Goal: Communication & Community: Ask a question

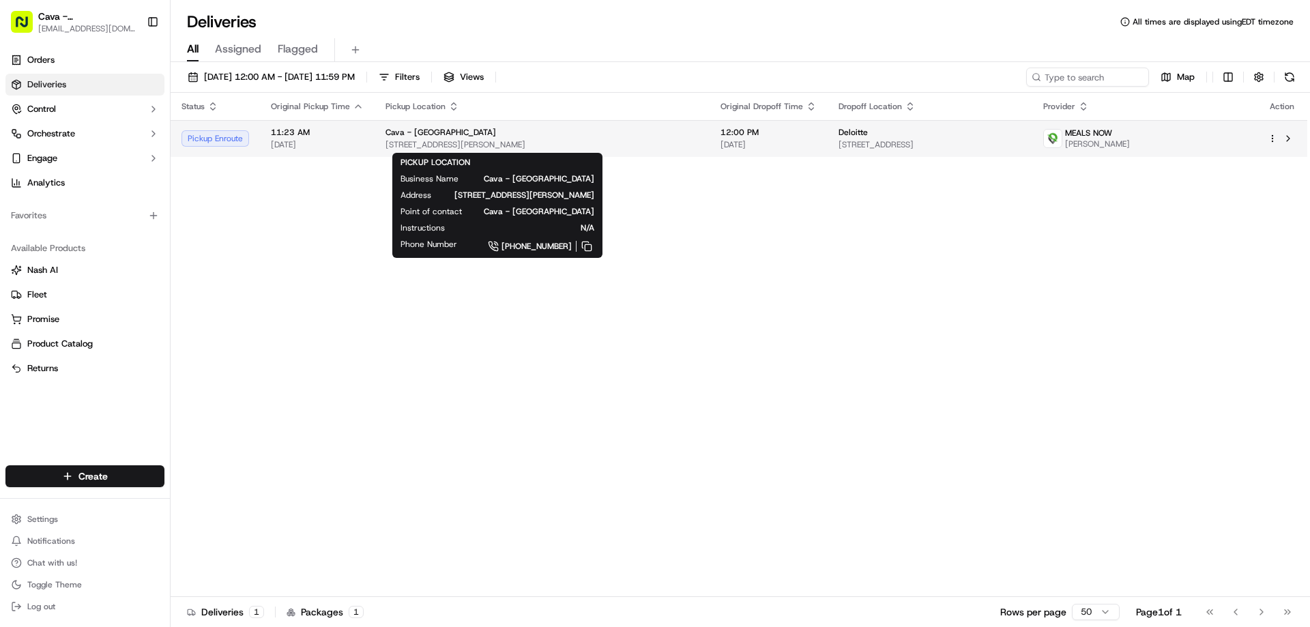
click at [538, 135] on div "Cava - [GEOGRAPHIC_DATA]" at bounding box center [541, 132] width 313 height 11
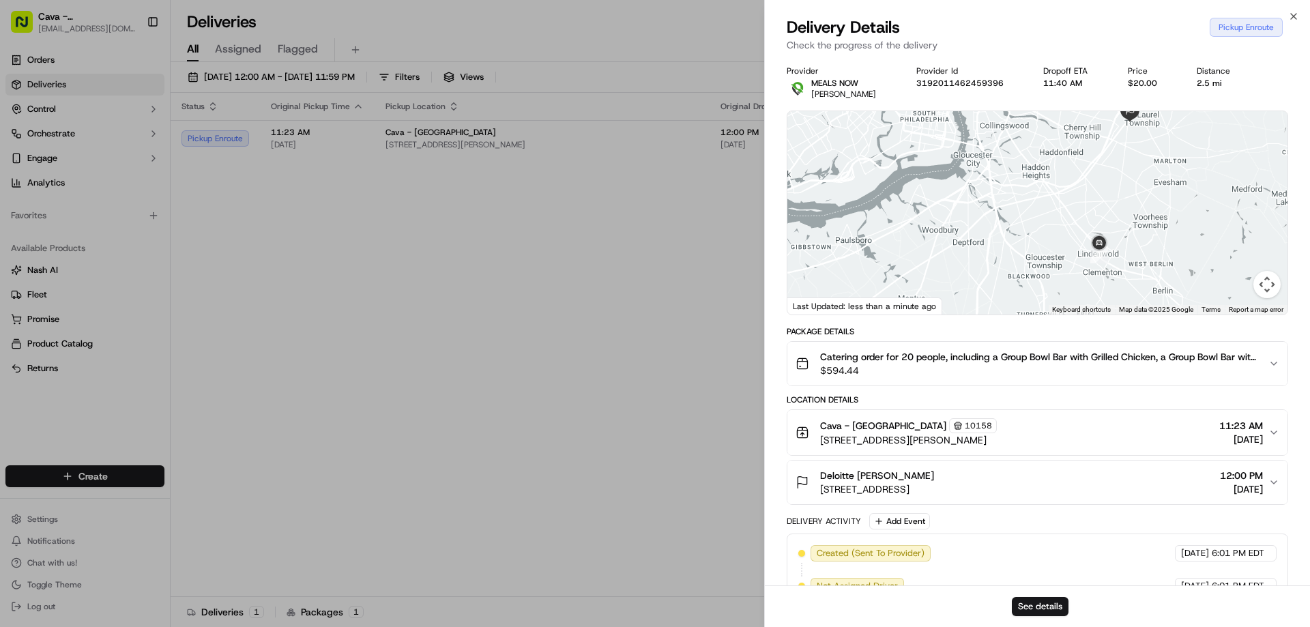
drag, startPoint x: 1182, startPoint y: 194, endPoint x: 1180, endPoint y: 96, distance: 98.3
click at [1188, 85] on div "Provider MEALS NOW [PERSON_NAME] Provider Id 3192011462459396 Dropoff ETA 11:40…" at bounding box center [1037, 384] width 501 height 639
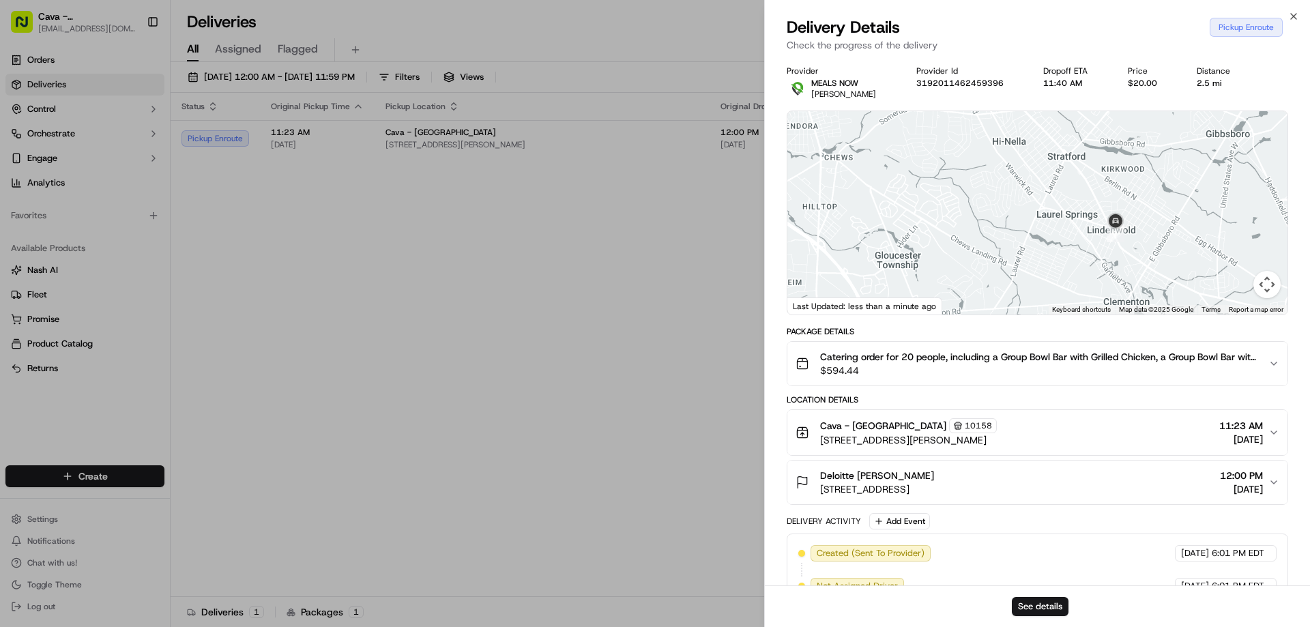
drag, startPoint x: 1182, startPoint y: 250, endPoint x: 1186, endPoint y: 189, distance: 60.9
click at [1186, 189] on div at bounding box center [1037, 212] width 500 height 203
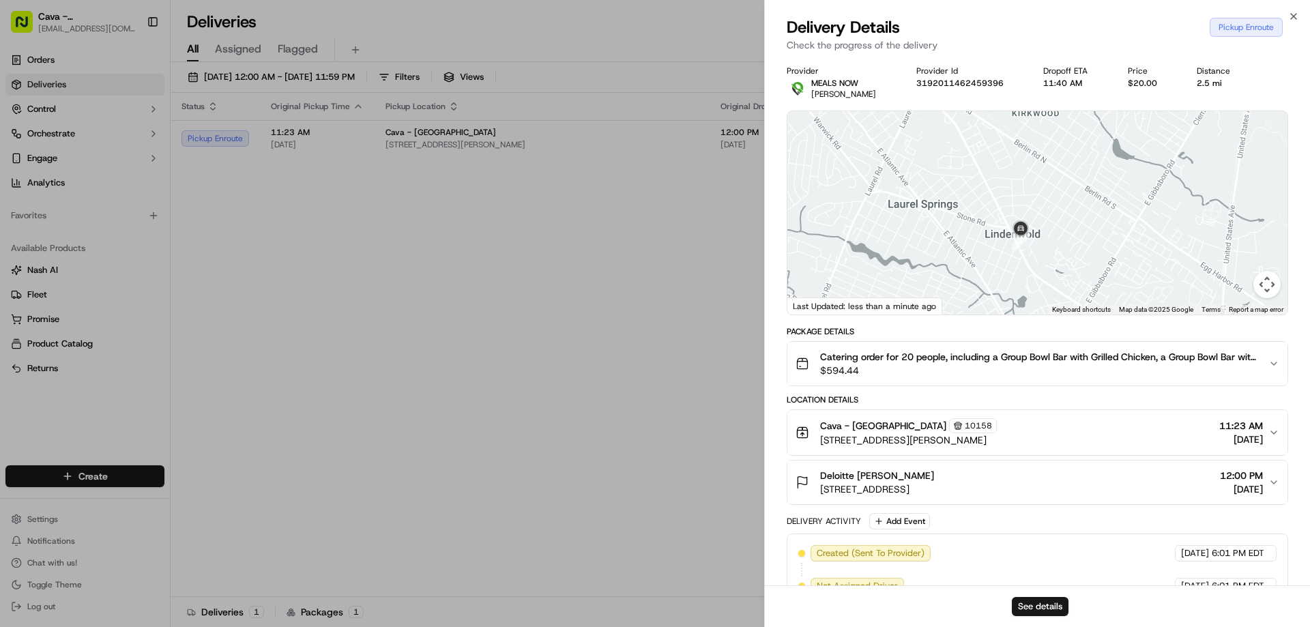
drag, startPoint x: 1039, startPoint y: 198, endPoint x: 1090, endPoint y: 152, distance: 68.6
click at [1090, 152] on div at bounding box center [1037, 212] width 500 height 203
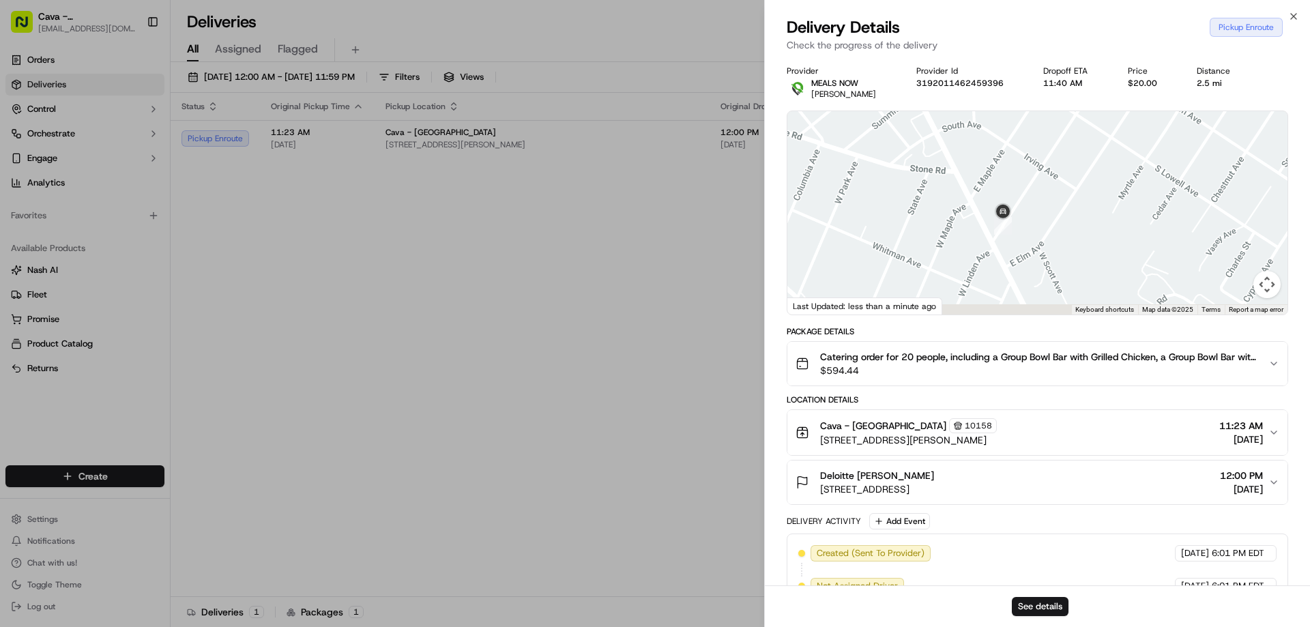
drag, startPoint x: 916, startPoint y: 274, endPoint x: 1044, endPoint y: 191, distance: 152.9
click at [1044, 191] on div at bounding box center [1037, 212] width 500 height 203
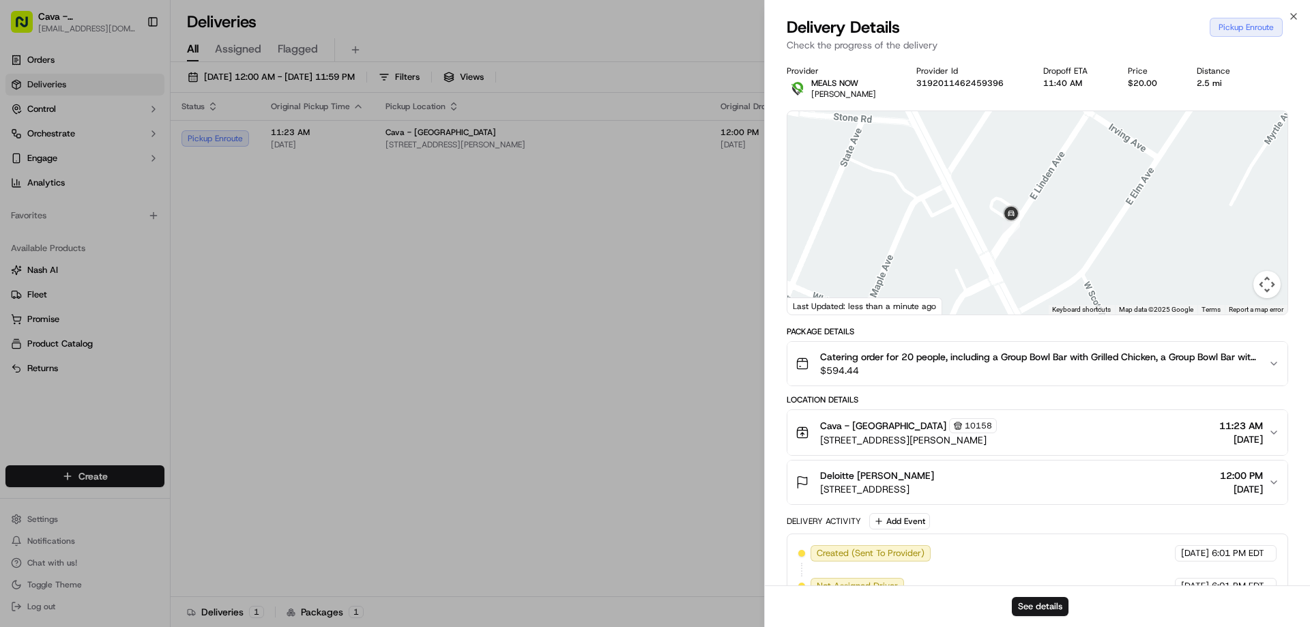
drag, startPoint x: 1008, startPoint y: 212, endPoint x: 1103, endPoint y: 221, distance: 95.2
click at [1103, 221] on div at bounding box center [1037, 212] width 500 height 203
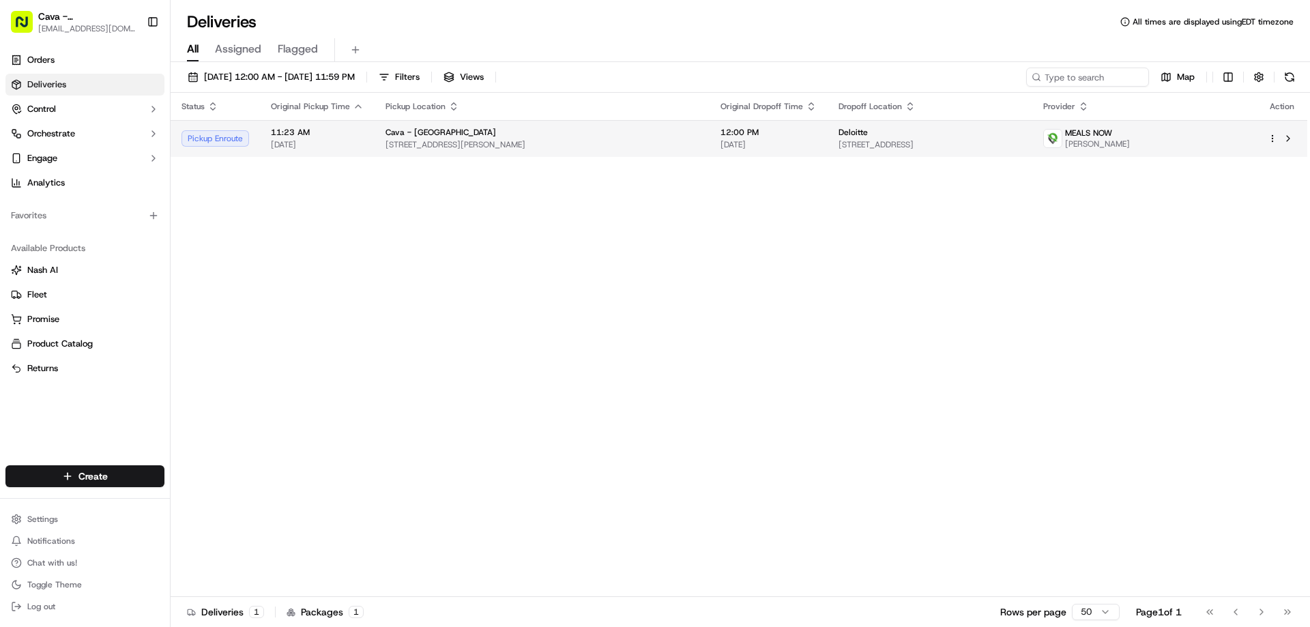
click at [839, 132] on span "Deloitte" at bounding box center [853, 132] width 29 height 11
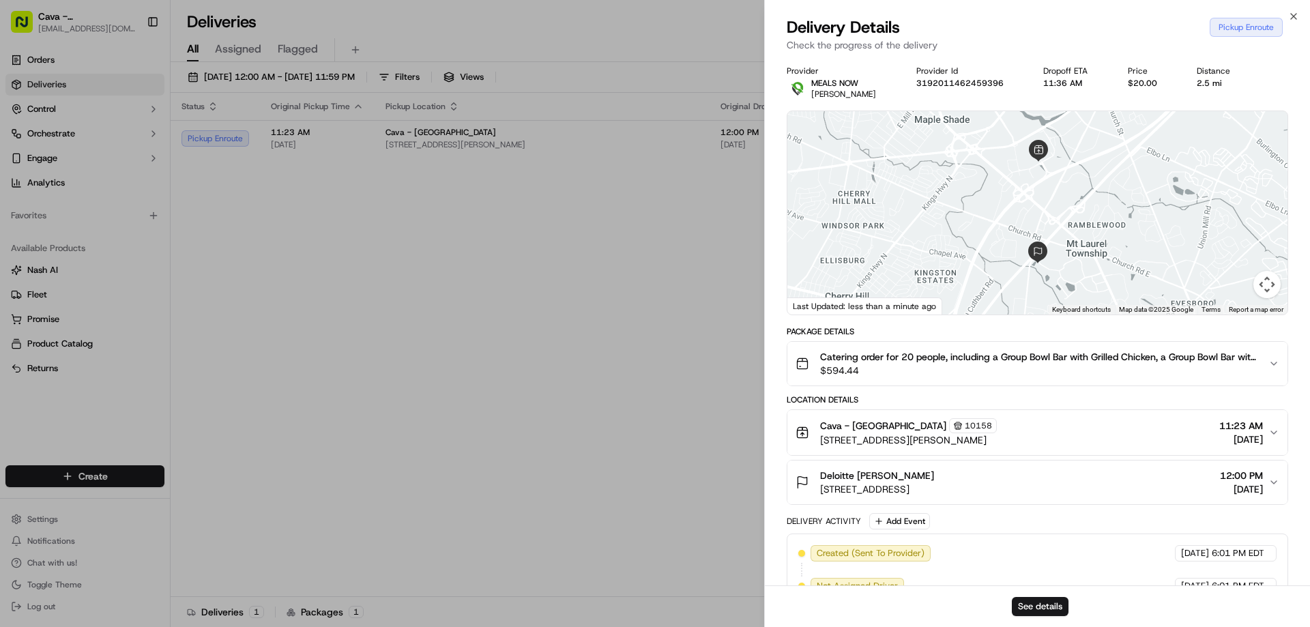
click at [1067, 214] on div at bounding box center [1037, 212] width 500 height 203
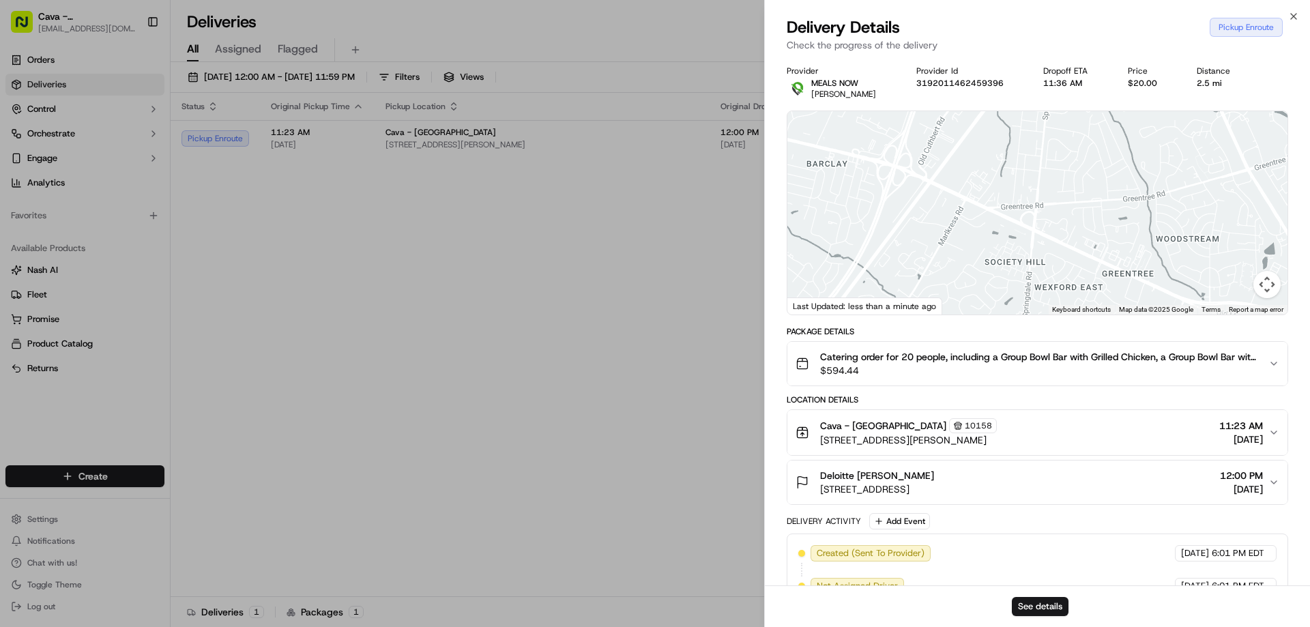
drag, startPoint x: 1079, startPoint y: 272, endPoint x: 1143, endPoint y: -10, distance: 288.8
click at [1143, 0] on html "Cava - Moorestown moorestown@cava.com Toggle Sidebar Orders Deliveries Control …" at bounding box center [655, 313] width 1310 height 627
drag, startPoint x: 1100, startPoint y: 235, endPoint x: 1122, endPoint y: 143, distance: 93.8
click at [1139, 81] on div "Provider MEALS NOW Anthony Shaw Provider Id 3192011462459396 Dropoff ETA 11:36 …" at bounding box center [1037, 384] width 501 height 639
drag, startPoint x: 1091, startPoint y: 265, endPoint x: 1122, endPoint y: 113, distance: 154.5
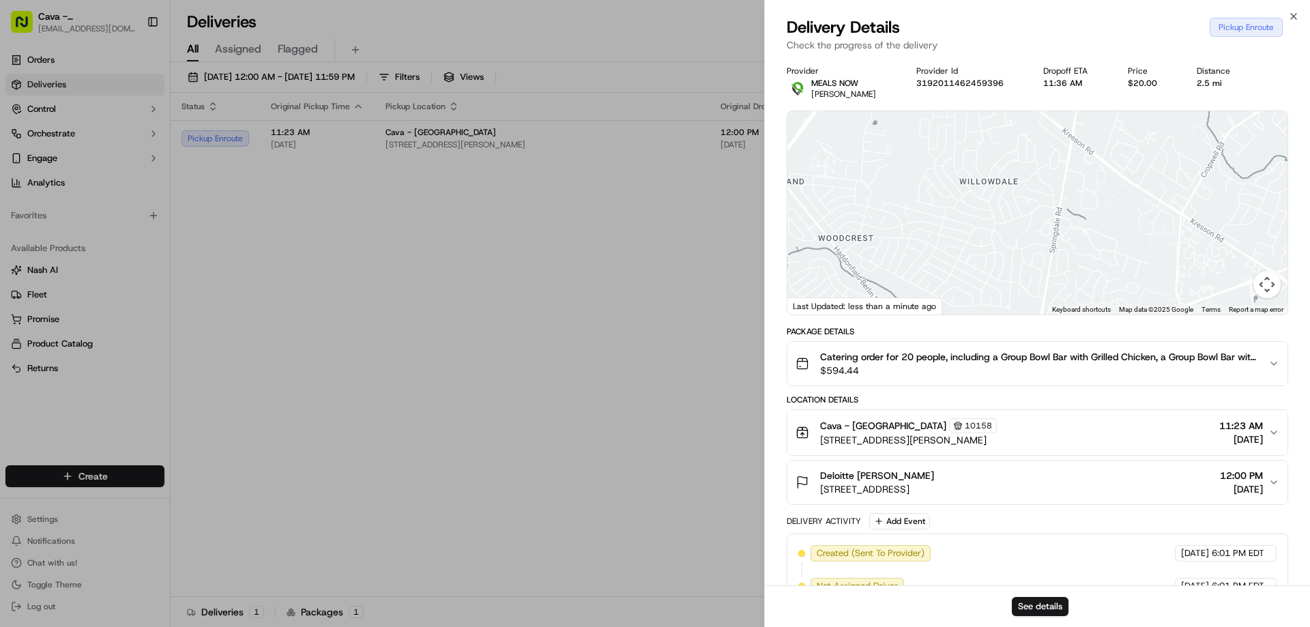
click at [1122, 113] on div at bounding box center [1037, 212] width 500 height 203
drag, startPoint x: 1077, startPoint y: 237, endPoint x: 1129, endPoint y: 151, distance: 100.4
click at [1129, 151] on div at bounding box center [1037, 212] width 500 height 203
drag, startPoint x: 1103, startPoint y: 186, endPoint x: 1136, endPoint y: 142, distance: 55.1
click at [1133, 130] on div at bounding box center [1037, 212] width 500 height 203
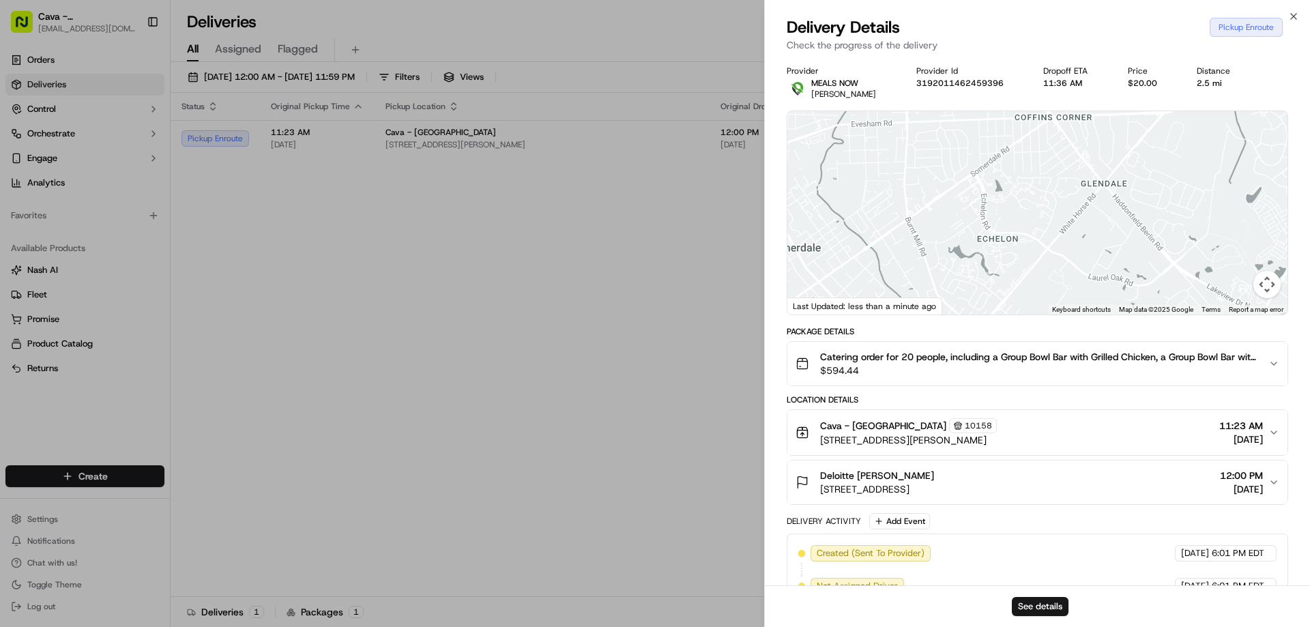
click at [1088, 194] on div at bounding box center [1037, 212] width 500 height 203
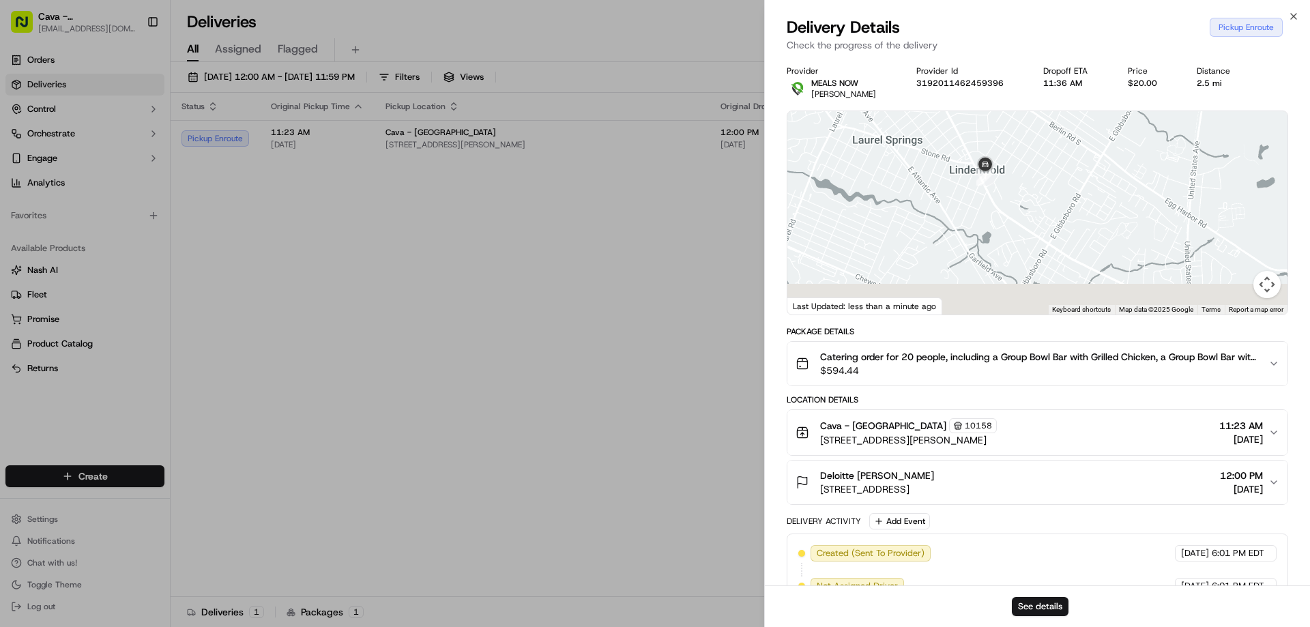
drag, startPoint x: 1051, startPoint y: 92, endPoint x: 1021, endPoint y: -83, distance: 177.2
click at [1021, 0] on html "Cava - Moorestown moorestown@cava.com Toggle Sidebar Orders Deliveries Control …" at bounding box center [655, 313] width 1310 height 627
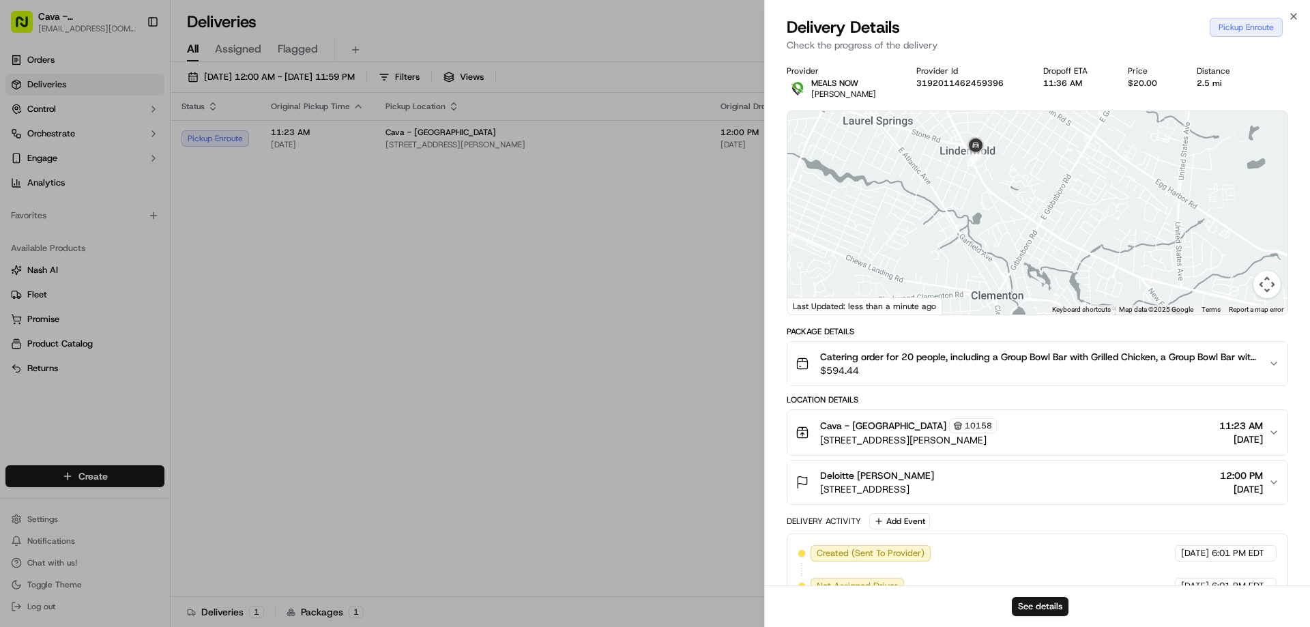
drag, startPoint x: 1056, startPoint y: 169, endPoint x: 1034, endPoint y: 304, distance: 137.0
click at [1034, 304] on div at bounding box center [1037, 212] width 500 height 203
click at [1003, 181] on div at bounding box center [1037, 212] width 500 height 203
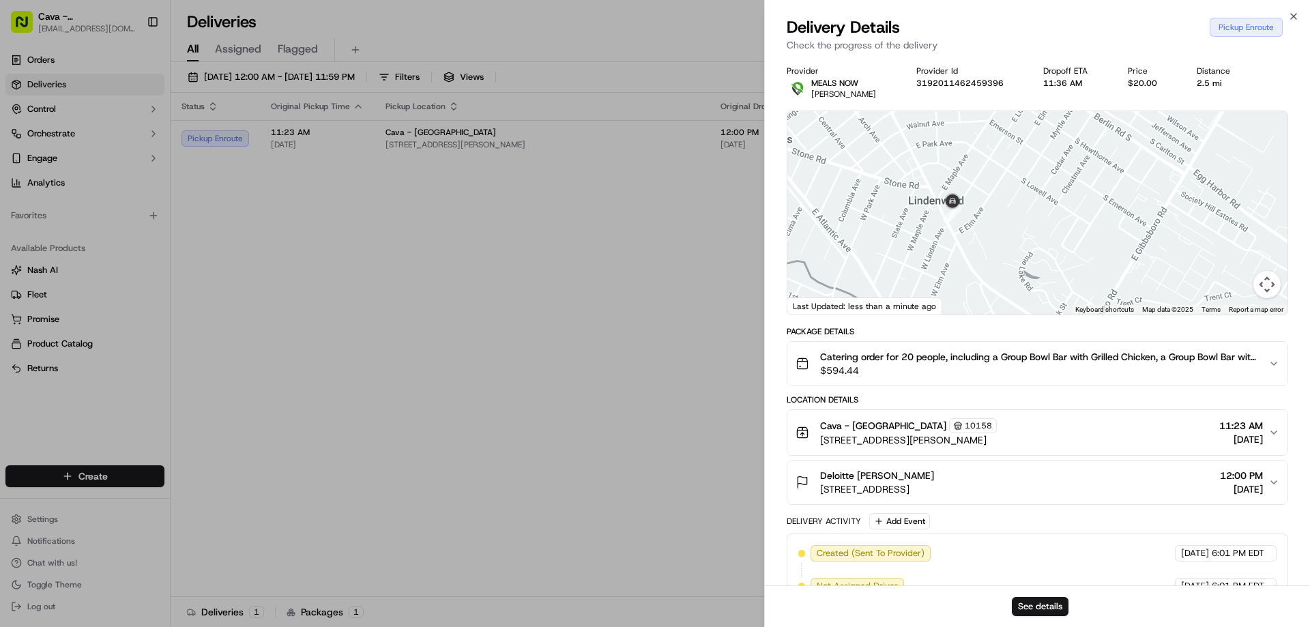
drag, startPoint x: 990, startPoint y: 177, endPoint x: 995, endPoint y: 252, distance: 75.9
click at [995, 252] on div at bounding box center [1037, 212] width 500 height 203
click at [997, 224] on div at bounding box center [1037, 212] width 500 height 203
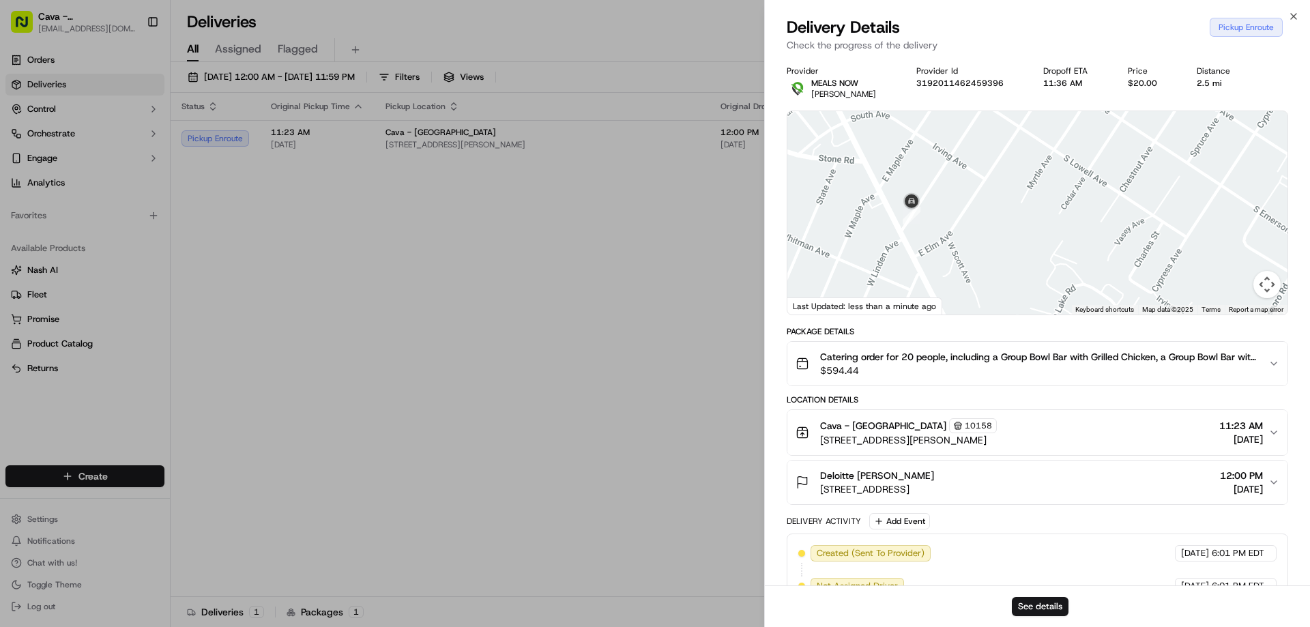
click at [997, 224] on div at bounding box center [1037, 212] width 500 height 203
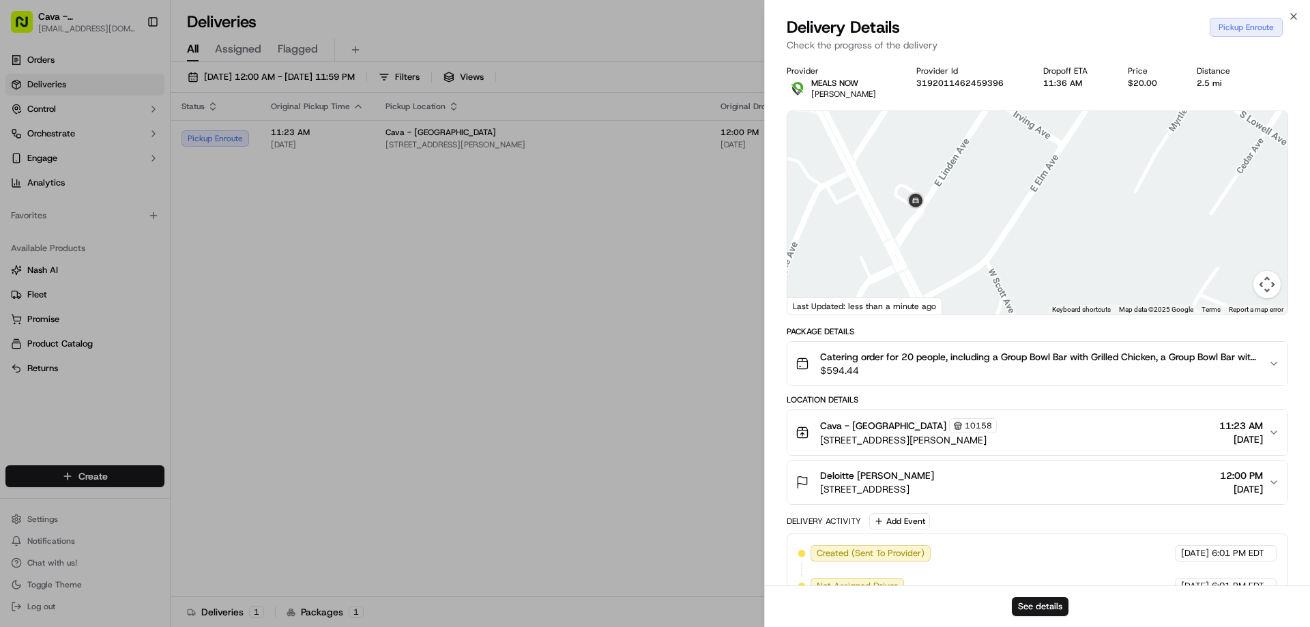
drag, startPoint x: 968, startPoint y: 217, endPoint x: 1047, endPoint y: 224, distance: 78.8
click at [1047, 224] on div at bounding box center [1037, 212] width 500 height 203
click at [1017, 198] on div at bounding box center [1037, 212] width 500 height 203
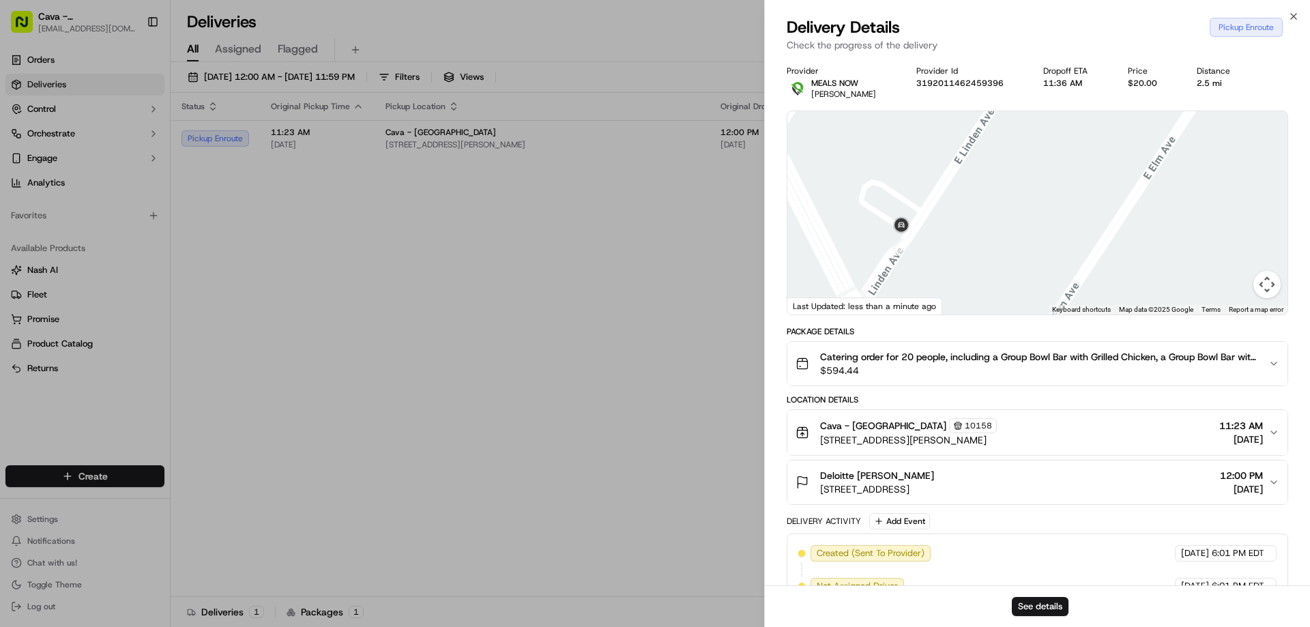
click at [1017, 198] on div at bounding box center [1037, 212] width 500 height 203
drag, startPoint x: 959, startPoint y: 190, endPoint x: 1168, endPoint y: 192, distance: 209.5
click at [1168, 192] on div at bounding box center [1037, 212] width 500 height 203
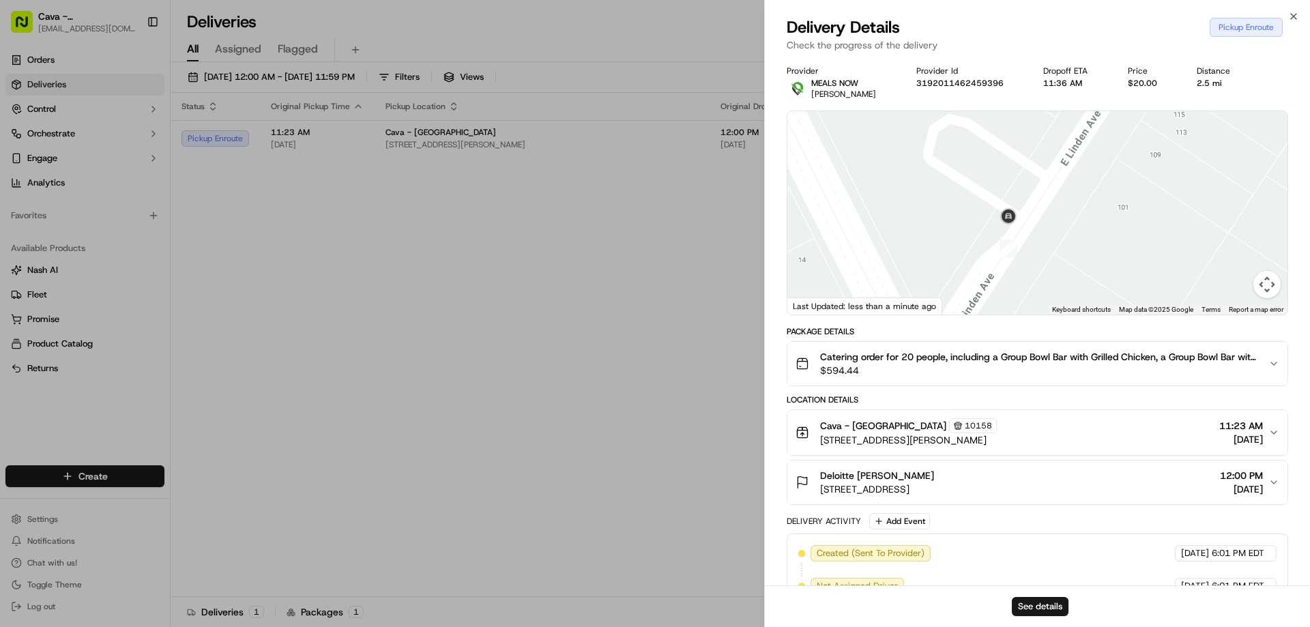
drag, startPoint x: 1105, startPoint y: 216, endPoint x: 1114, endPoint y: 182, distance: 34.6
click at [1114, 182] on div at bounding box center [1037, 212] width 500 height 203
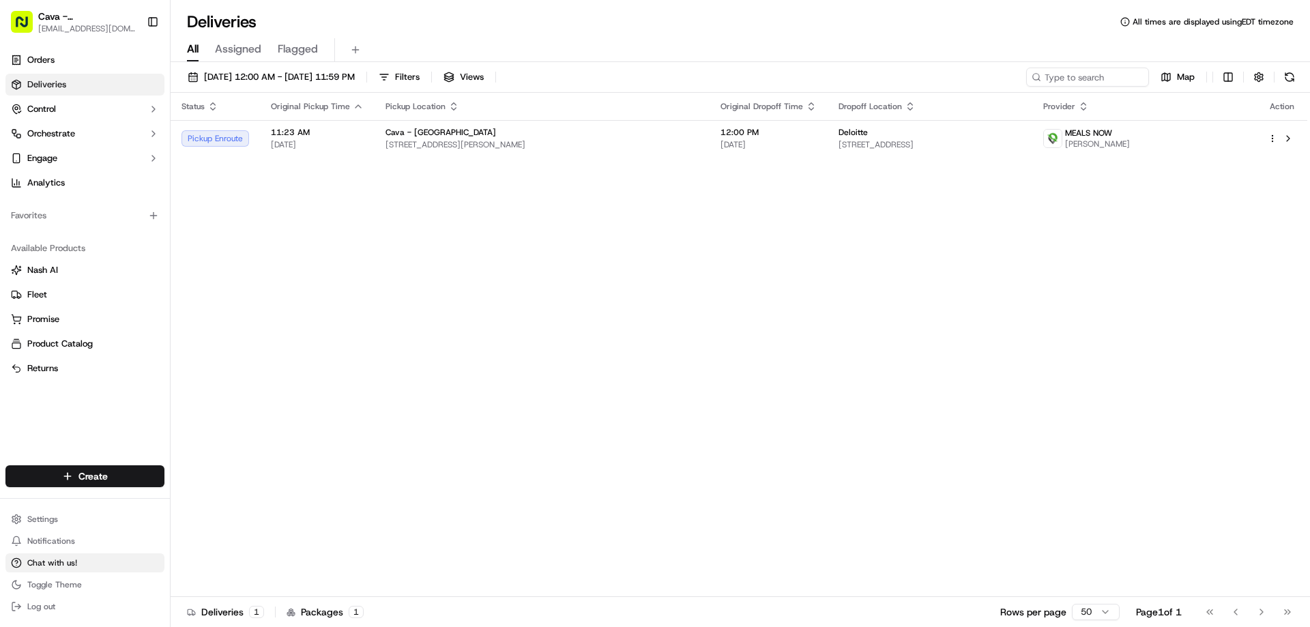
click at [41, 560] on span "Chat with us!" at bounding box center [52, 562] width 50 height 11
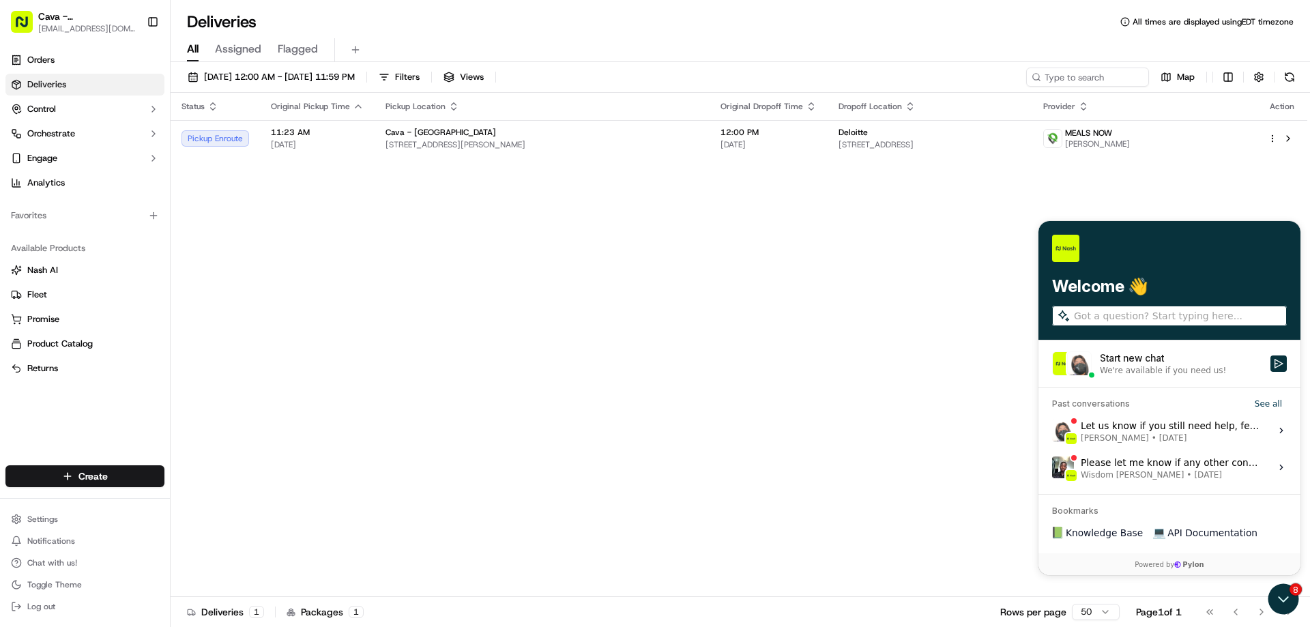
click at [1122, 357] on div "Start new chat" at bounding box center [1181, 358] width 162 height 14
click at [1270, 357] on button "Start new chat We're available if you need us!" at bounding box center [1278, 363] width 16 height 16
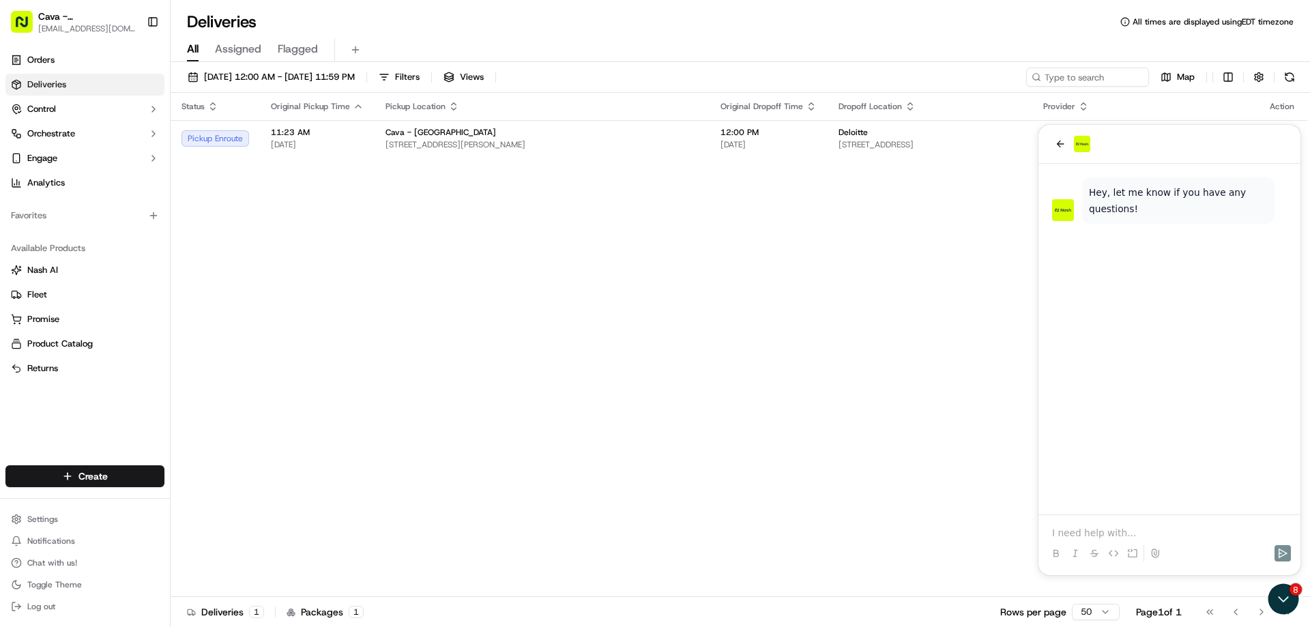
click at [1087, 529] on p at bounding box center [1169, 533] width 235 height 14
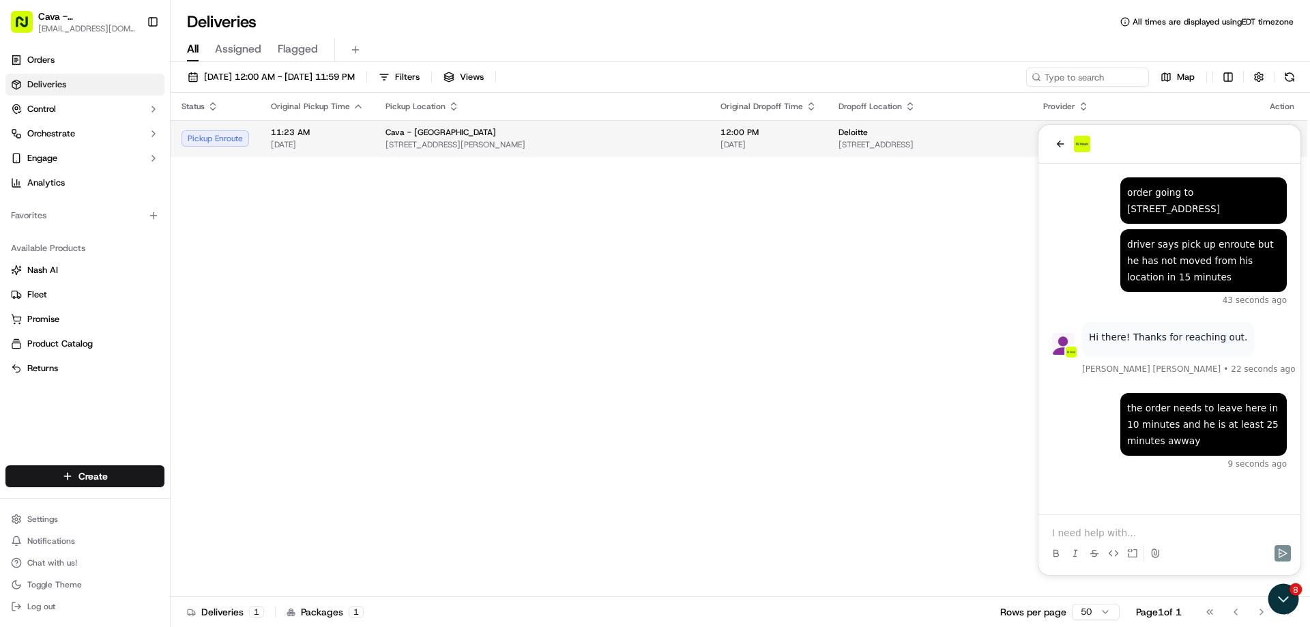
click at [312, 132] on span "11:23 AM" at bounding box center [317, 132] width 93 height 11
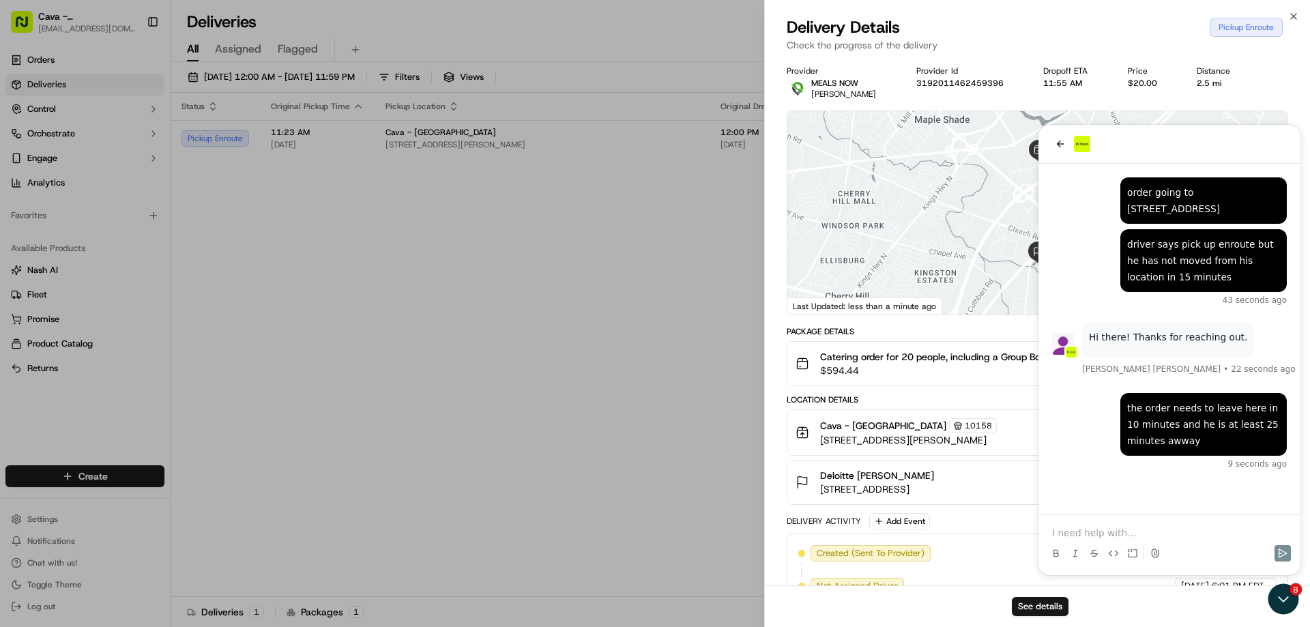
click at [1065, 147] on div at bounding box center [1037, 212] width 500 height 203
click at [1058, 149] on div at bounding box center [1037, 212] width 500 height 203
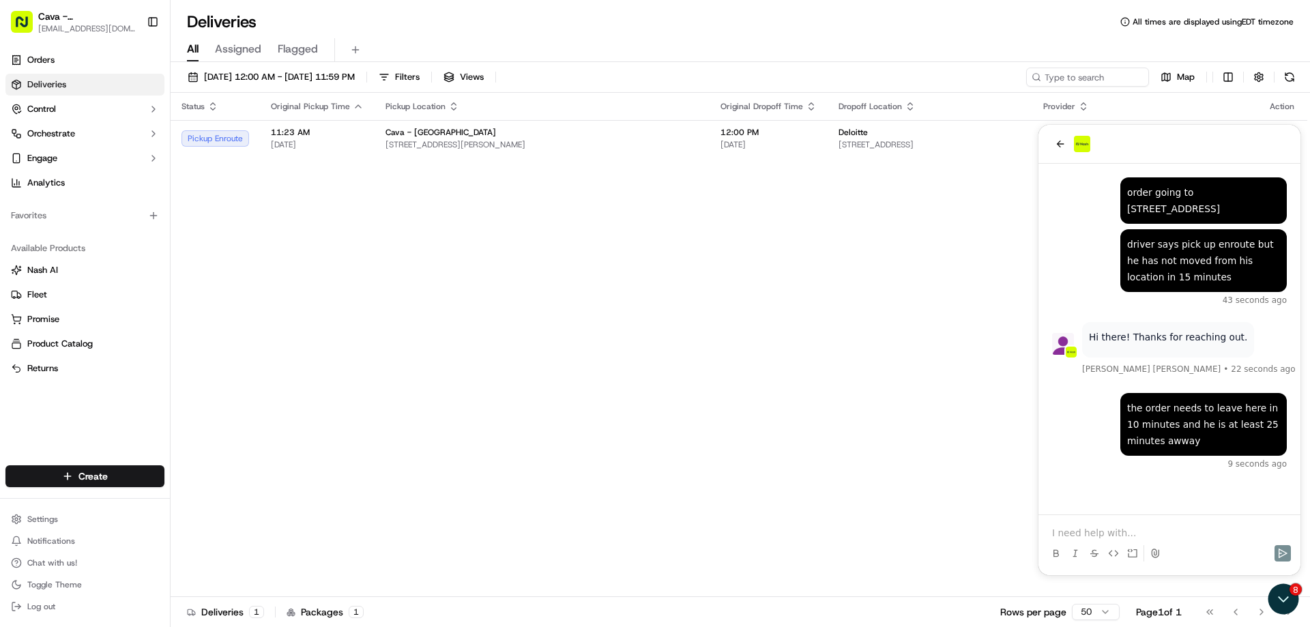
scroll to position [23, 0]
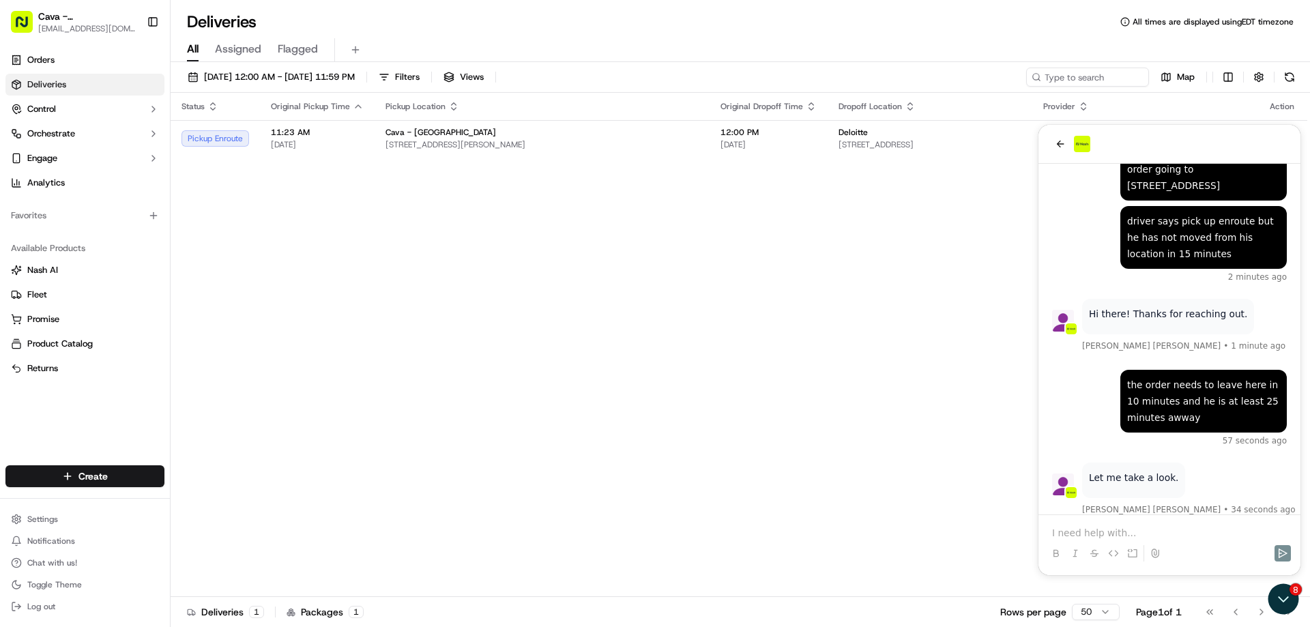
click at [1149, 527] on p at bounding box center [1169, 533] width 235 height 14
click at [1276, 551] on button "Send" at bounding box center [1282, 553] width 16 height 16
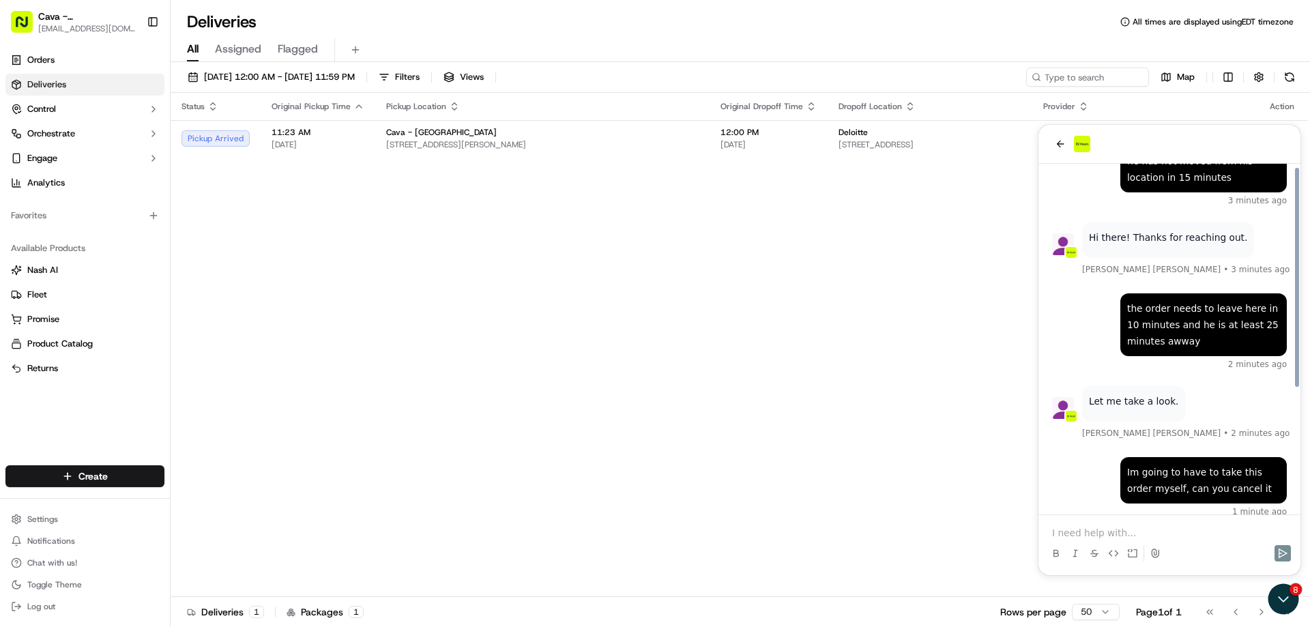
scroll to position [198, 0]
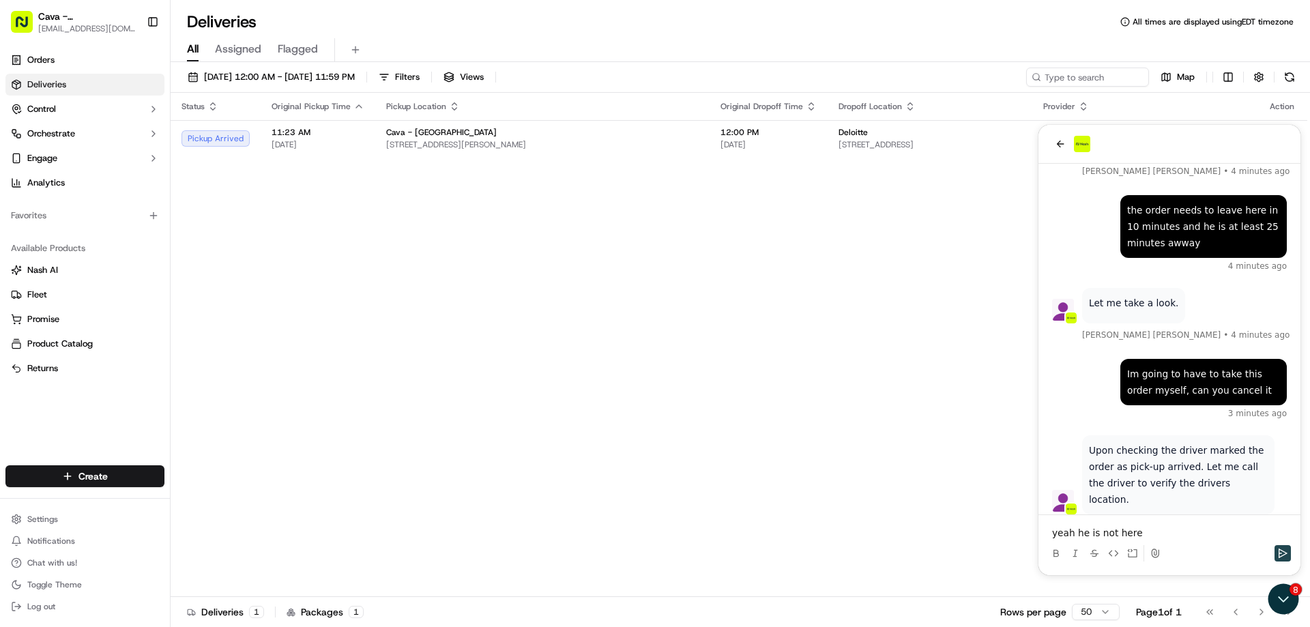
click at [1288, 553] on button "Send" at bounding box center [1282, 553] width 16 height 16
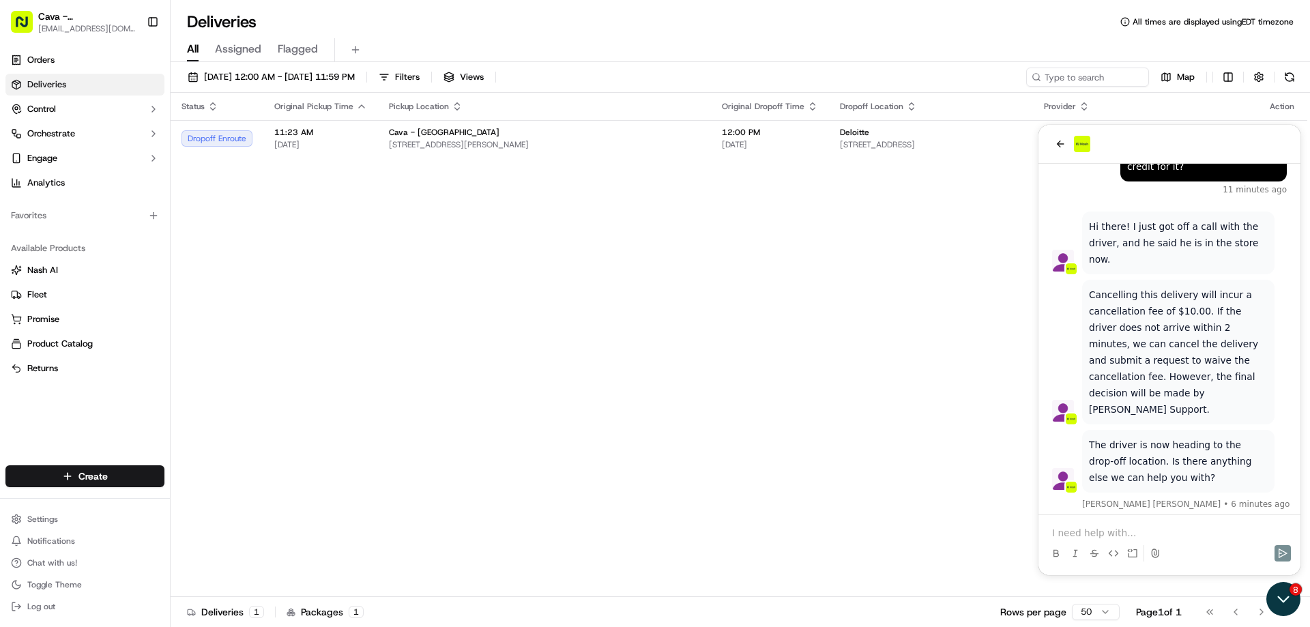
scroll to position [779, 0]
